Goal: Information Seeking & Learning: Learn about a topic

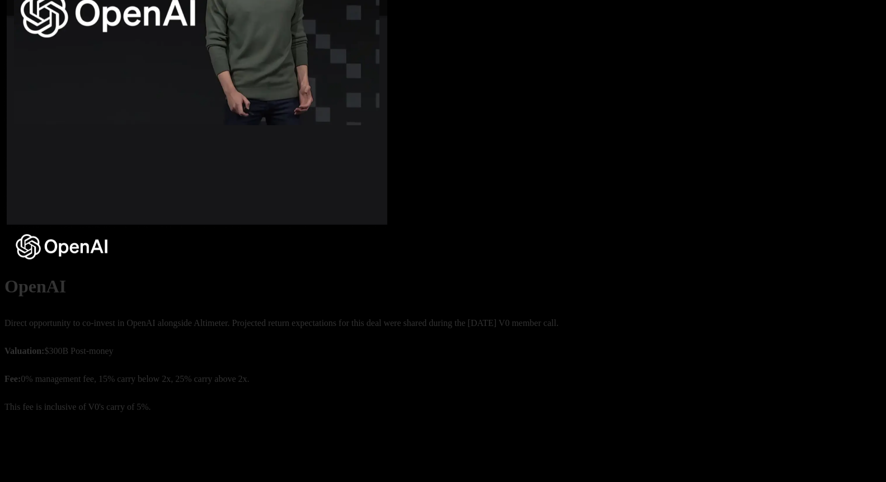
scroll to position [453, 0]
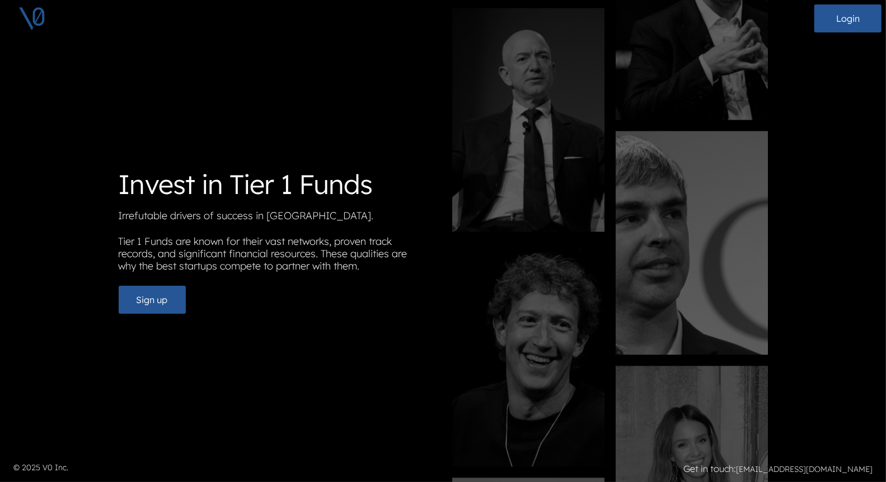
scroll to position [9, 0]
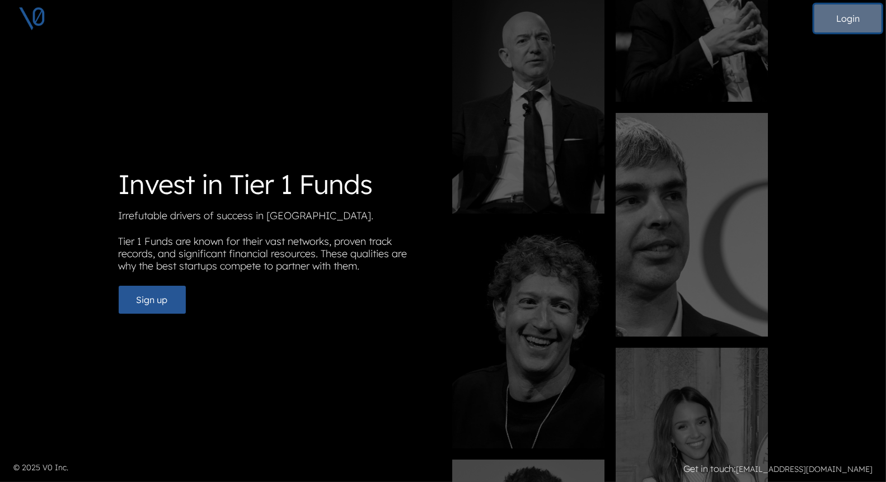
click at [835, 27] on button "Login" at bounding box center [847, 18] width 67 height 28
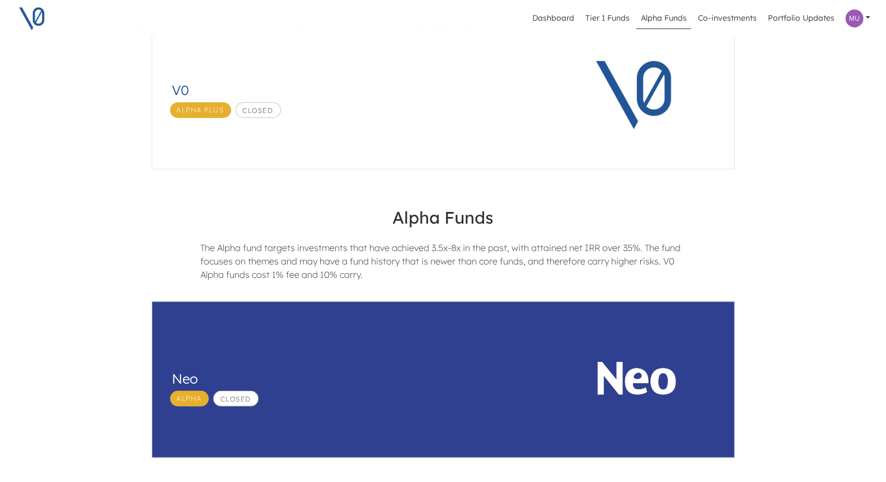
scroll to position [174, 0]
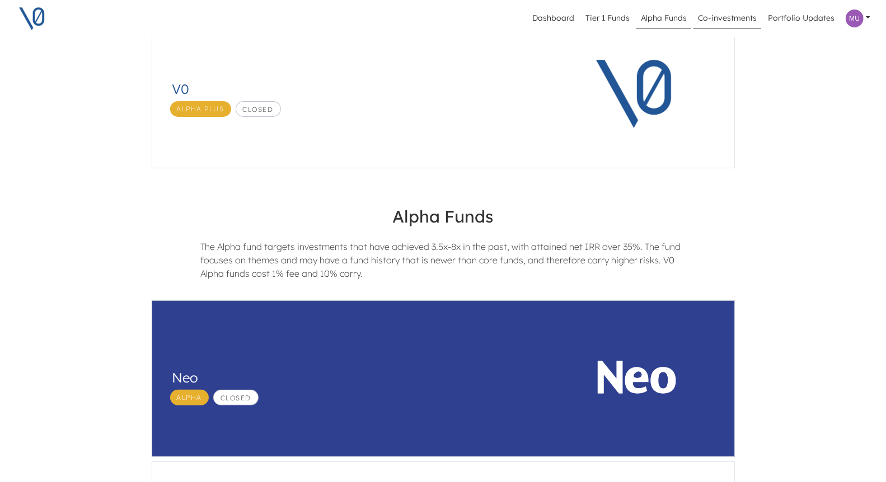
click at [721, 17] on link "Co-investments" at bounding box center [727, 18] width 68 height 21
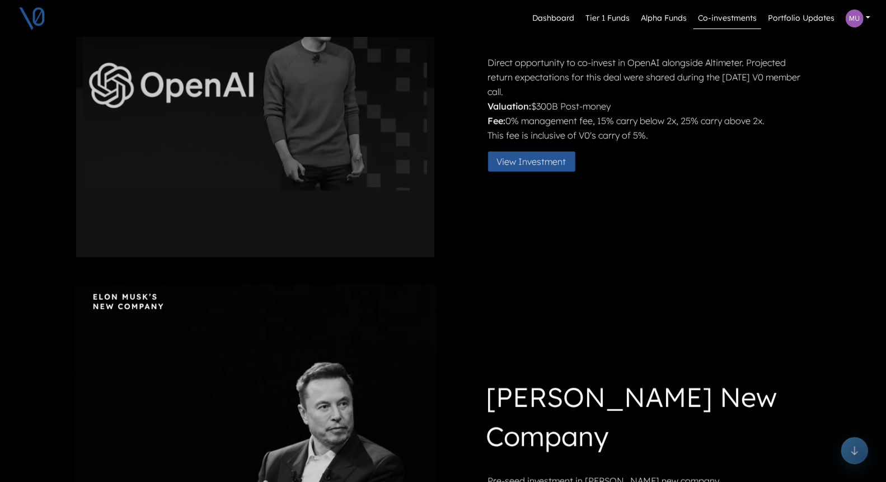
scroll to position [498, 0]
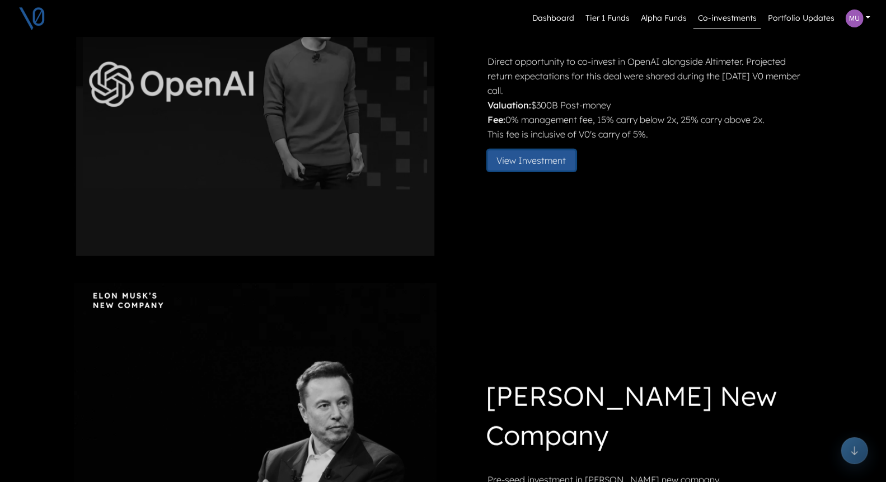
click at [543, 160] on button "View Investment" at bounding box center [531, 161] width 87 height 20
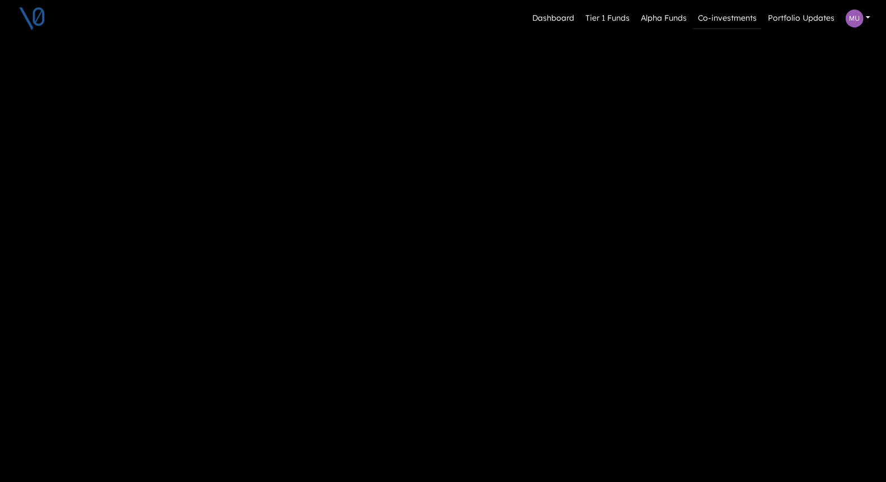
scroll to position [841, 0]
